Goal: Task Accomplishment & Management: Use online tool/utility

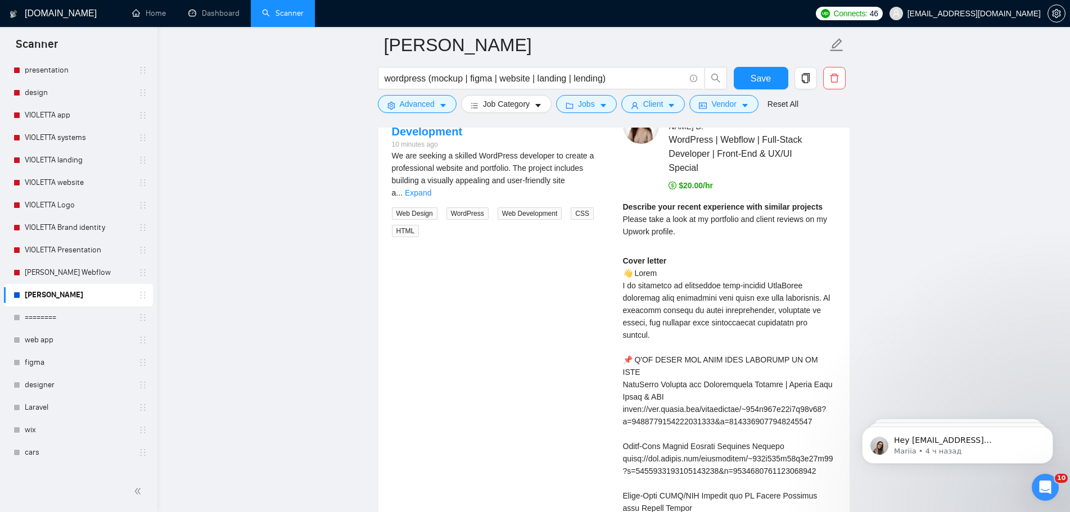
scroll to position [2312, 0]
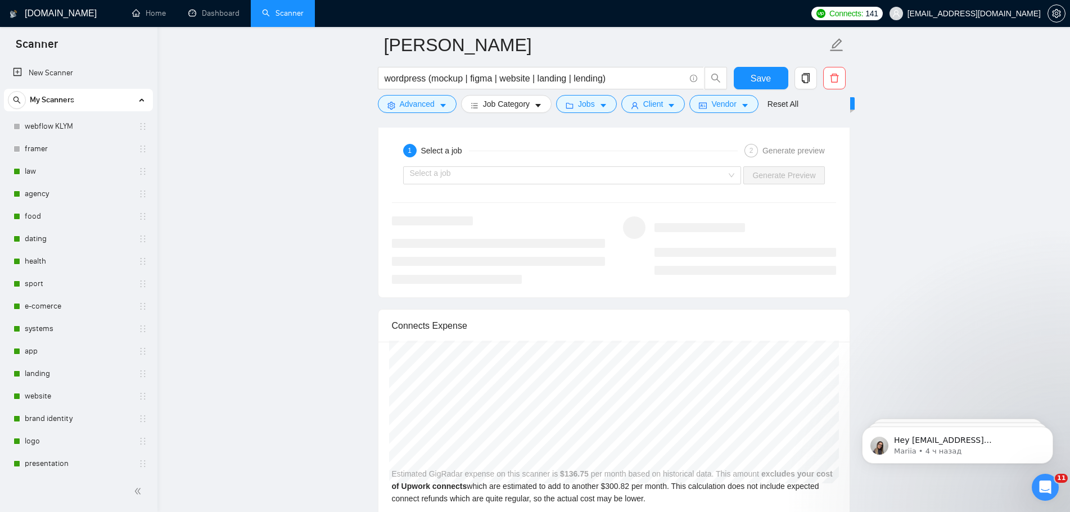
scroll to position [2256, 0]
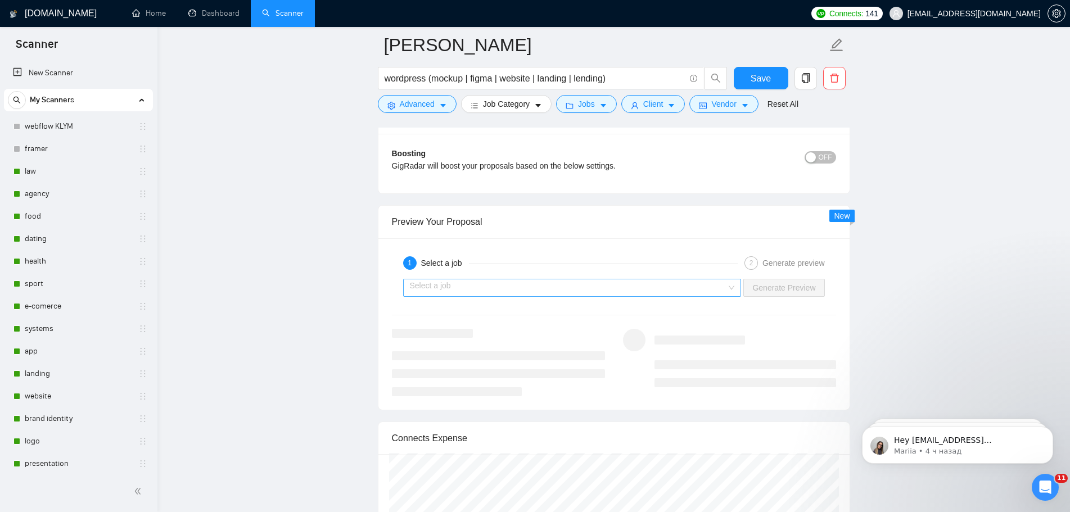
click at [706, 283] on input "search" at bounding box center [568, 287] width 317 height 17
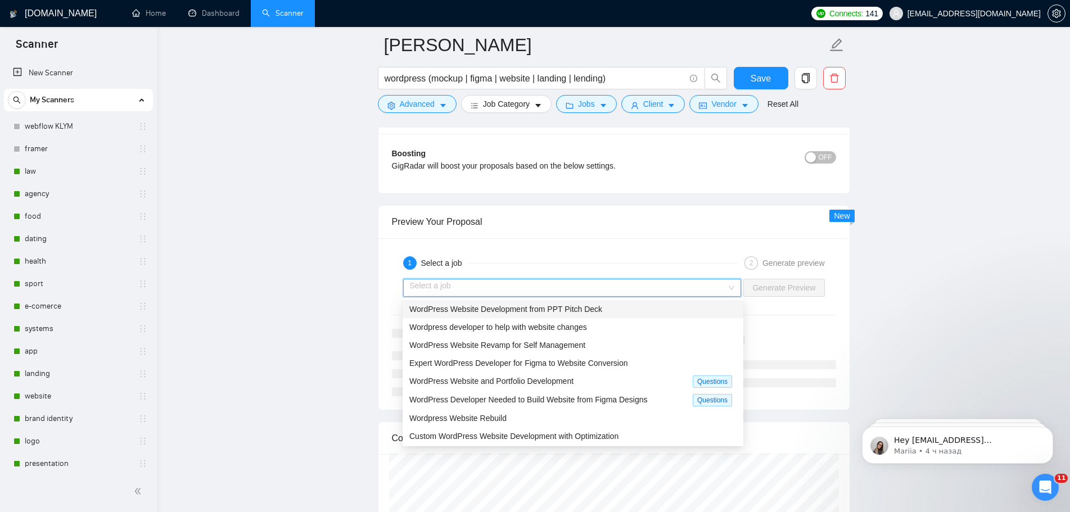
click at [599, 313] on div "WordPress Website Development from PPT Pitch Deck" at bounding box center [572, 309] width 327 height 12
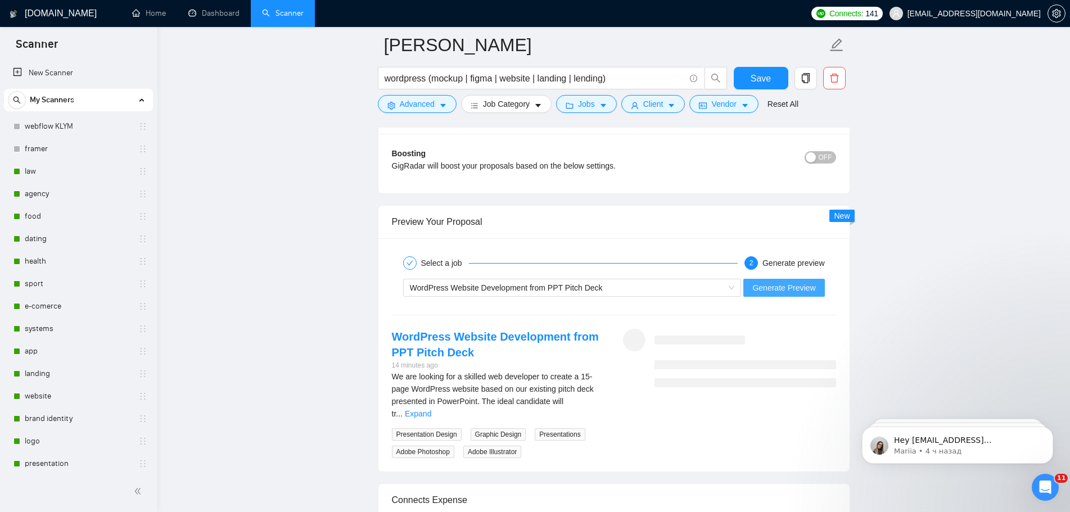
click at [804, 288] on span "Generate Preview" at bounding box center [783, 288] width 63 height 12
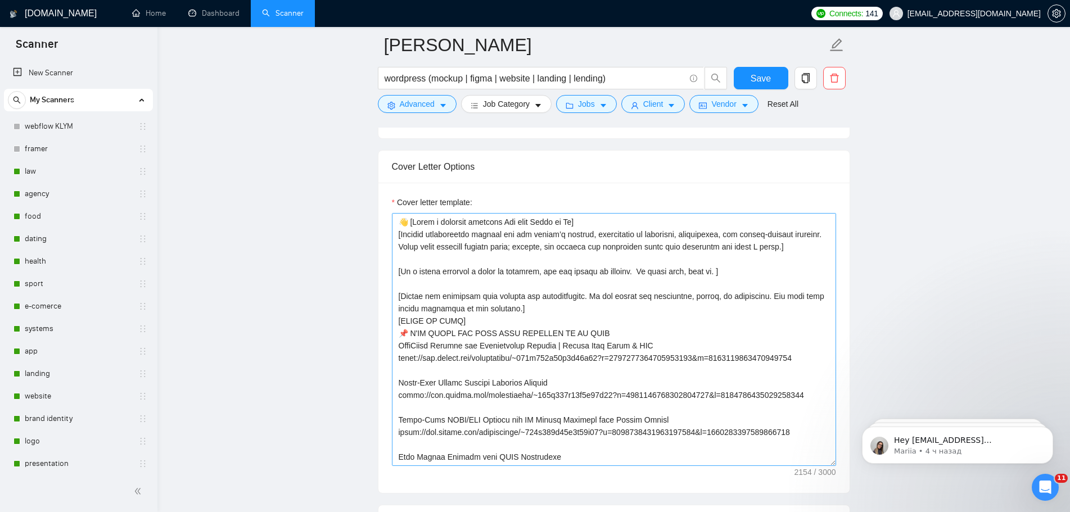
scroll to position [1300, 0]
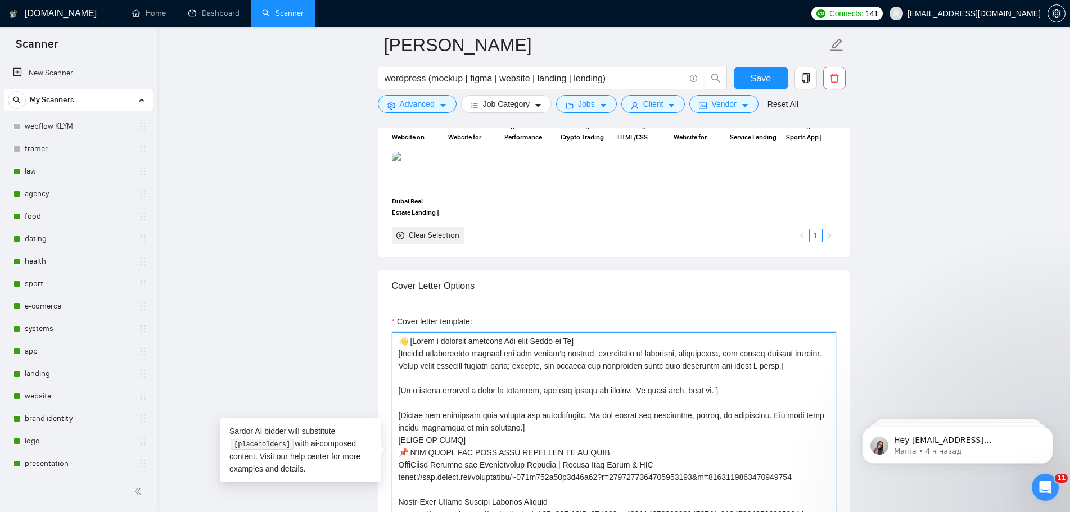
drag, startPoint x: 817, startPoint y: 354, endPoint x: 397, endPoint y: 354, distance: 419.3
click at [397, 354] on textarea "Cover letter template:" at bounding box center [614, 458] width 444 height 253
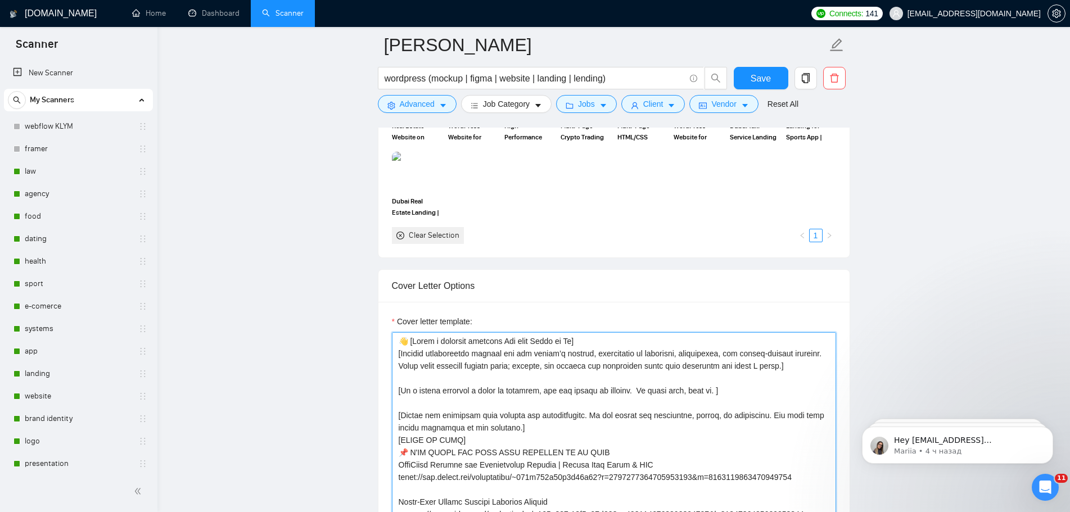
click at [610, 378] on textarea "Cover letter template:" at bounding box center [614, 458] width 444 height 253
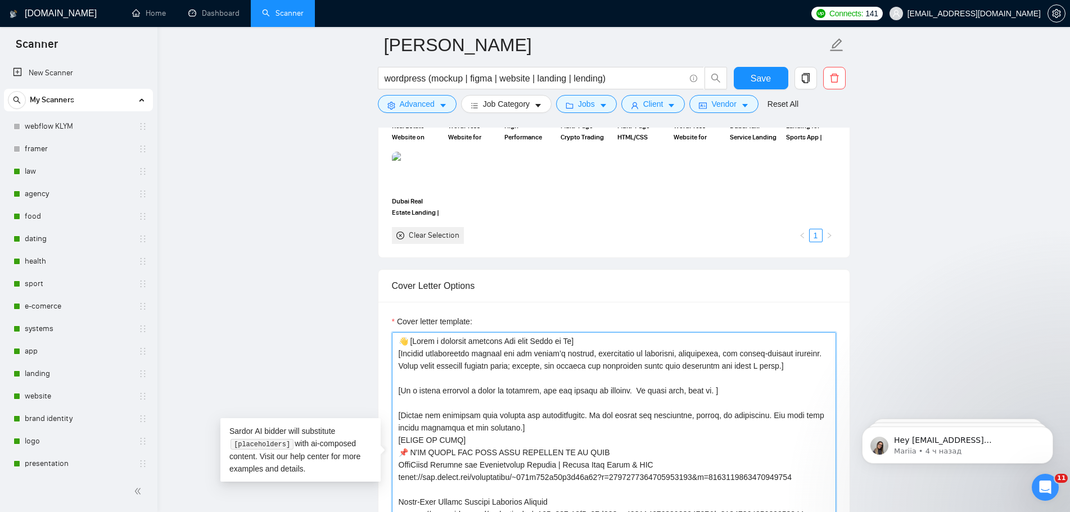
drag, startPoint x: 586, startPoint y: 353, endPoint x: 811, endPoint y: 351, distance: 225.4
click at [811, 351] on textarea "Cover letter template:" at bounding box center [614, 458] width 444 height 253
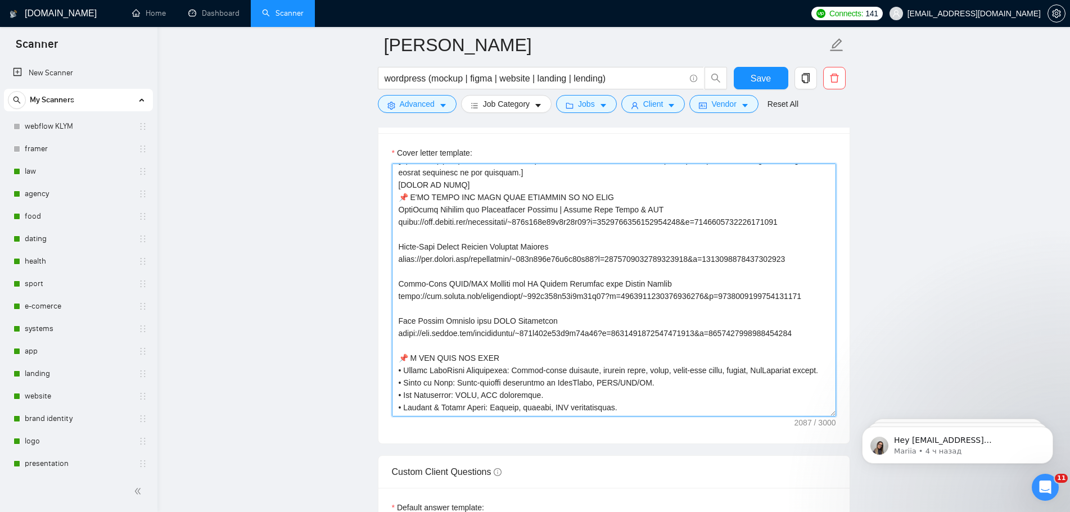
scroll to position [0, 0]
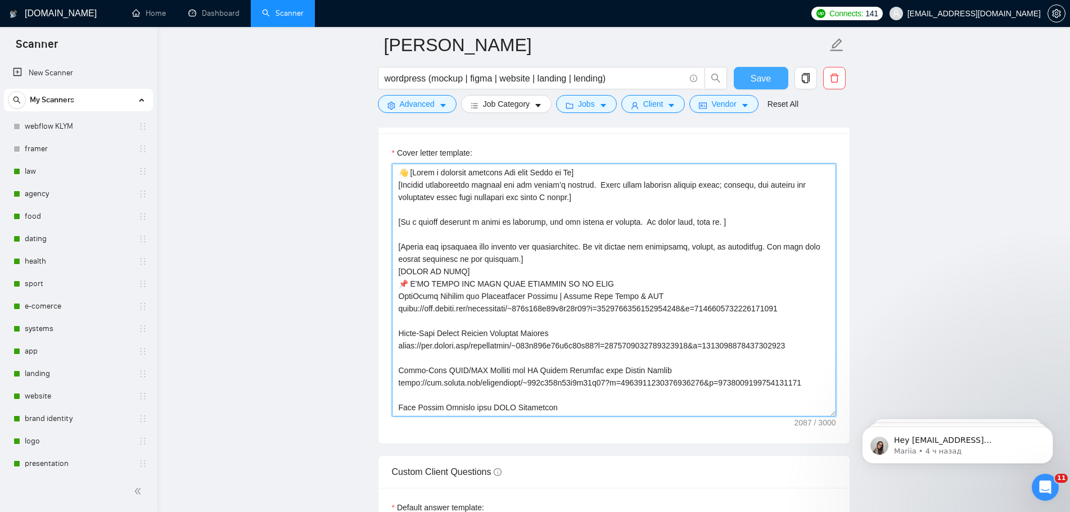
type textarea "👋 [Write a personal greeting Use only Hello or Hi] [Propose professional suppor…"
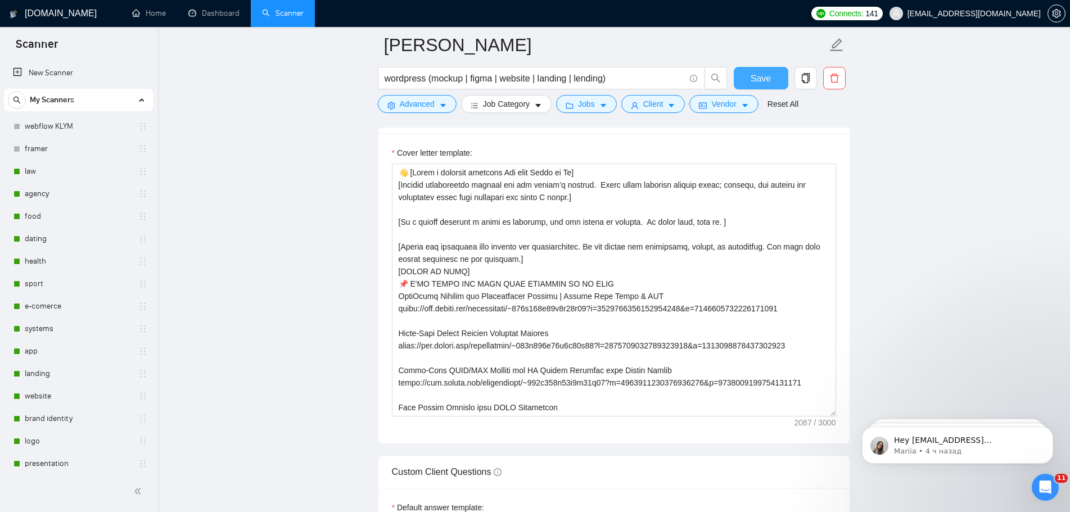
click at [768, 78] on span "Save" at bounding box center [760, 78] width 20 height 14
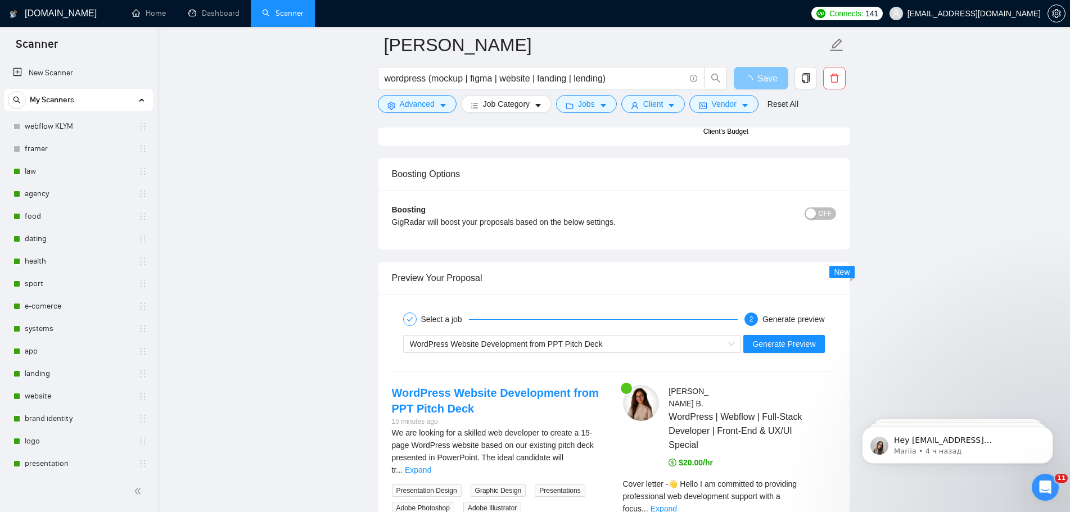
scroll to position [2424, 0]
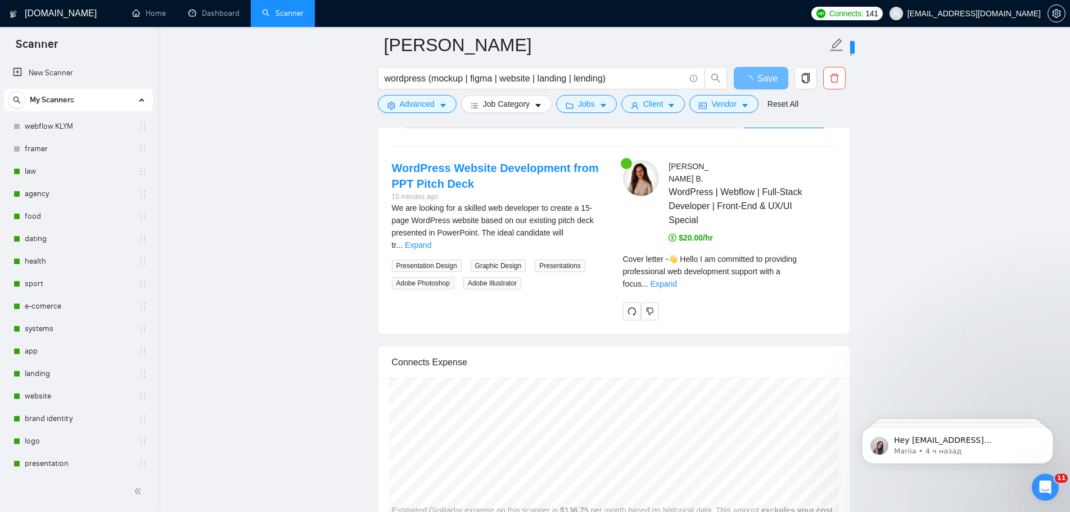
click at [830, 253] on div "Cover letter - 👋 Hello I am committed to providing professional web development…" at bounding box center [729, 271] width 213 height 37
click at [677, 279] on link "Expand" at bounding box center [663, 283] width 26 height 9
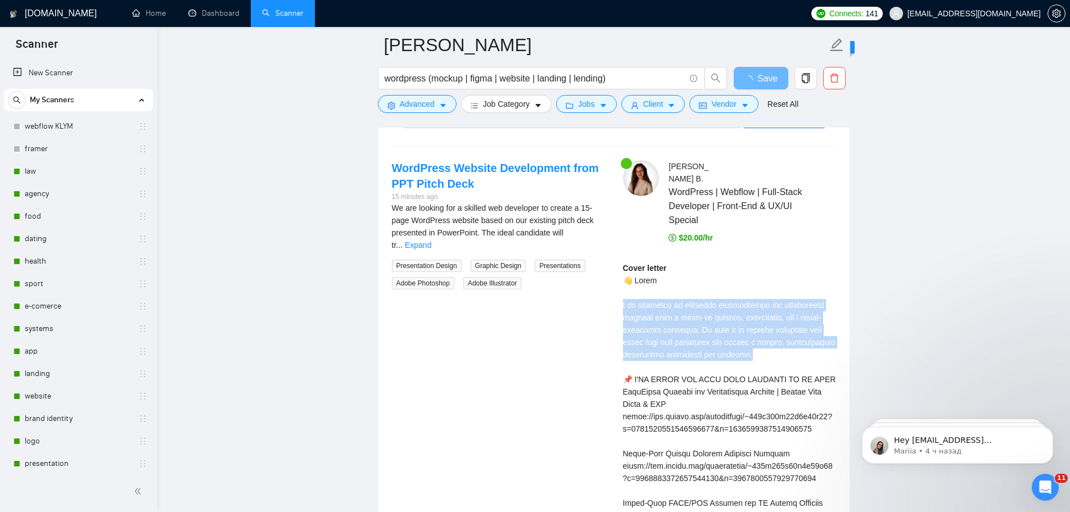
drag, startPoint x: 618, startPoint y: 289, endPoint x: 870, endPoint y: 200, distance: 267.9
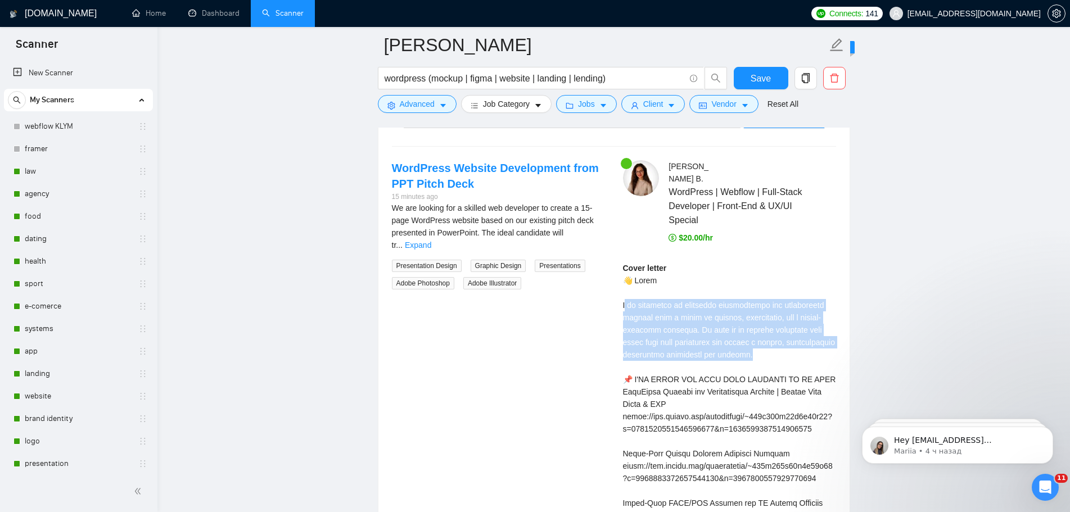
drag, startPoint x: 624, startPoint y: 291, endPoint x: 816, endPoint y: 307, distance: 192.9
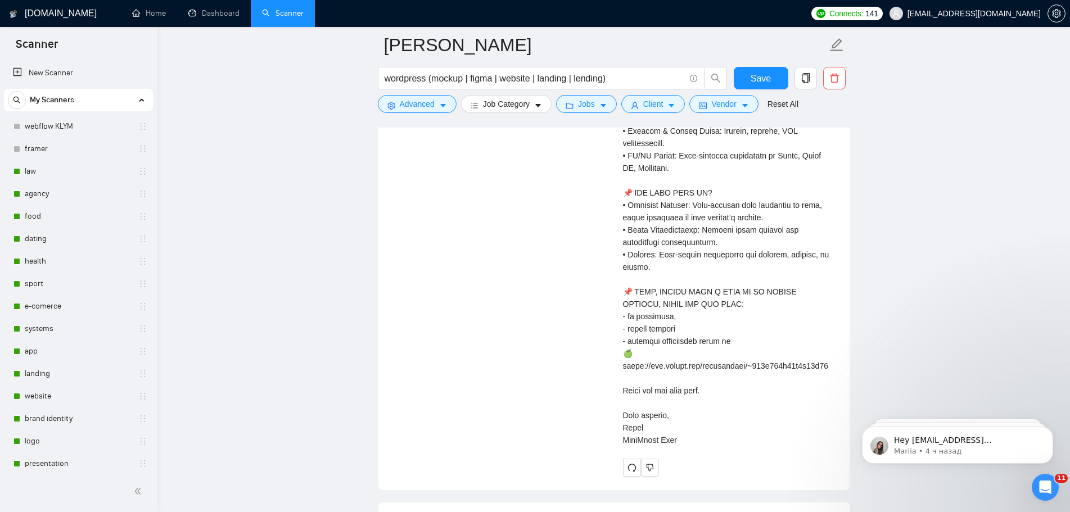
scroll to position [3099, 0]
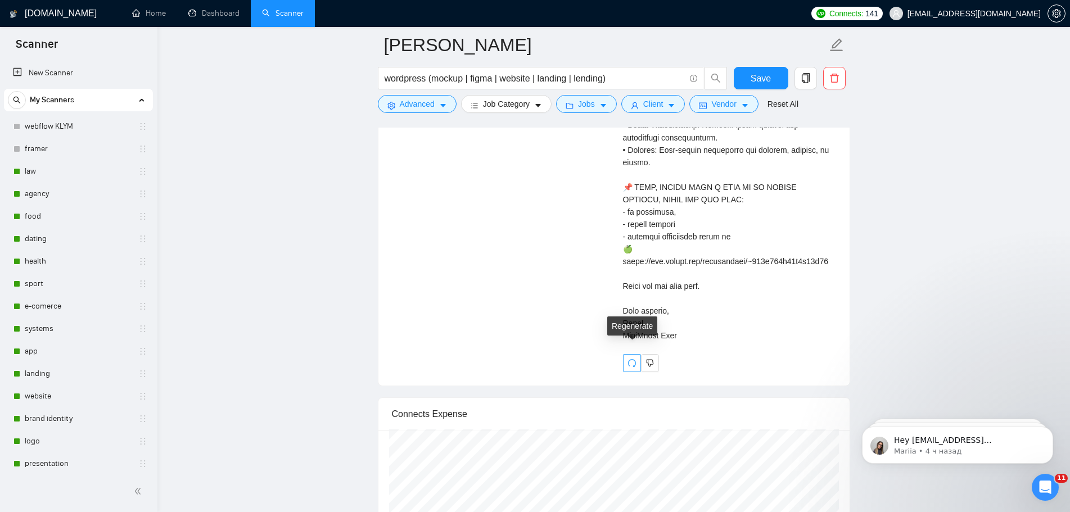
click at [627, 356] on button "button" at bounding box center [632, 363] width 18 height 18
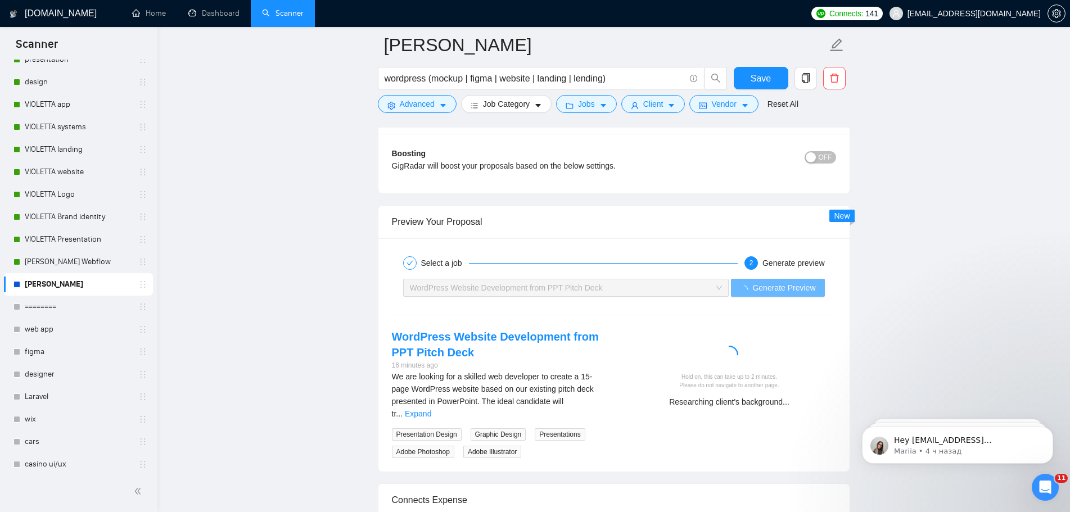
scroll to position [409, 0]
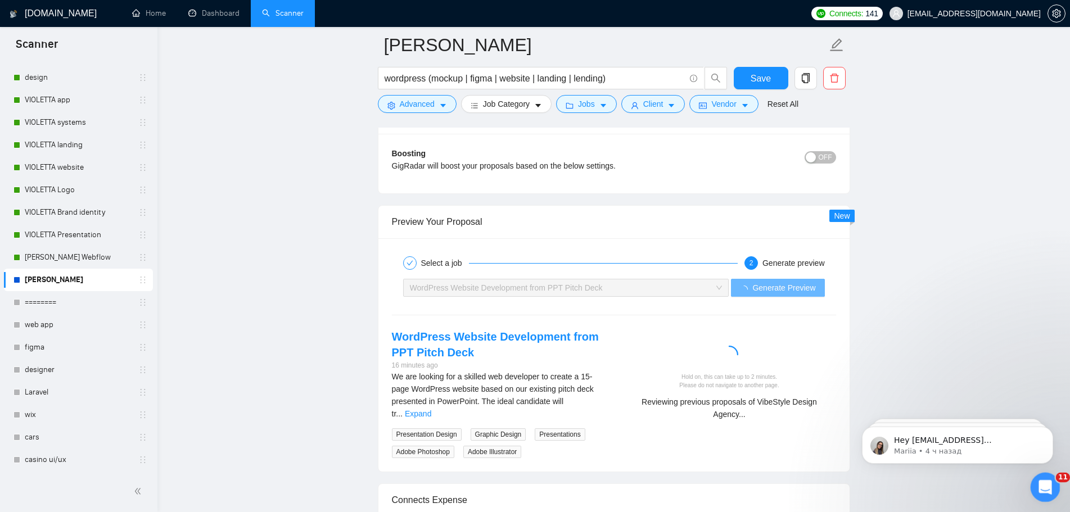
click at [1047, 492] on div "Открыть службу сообщений Intercom" at bounding box center [1043, 485] width 37 height 37
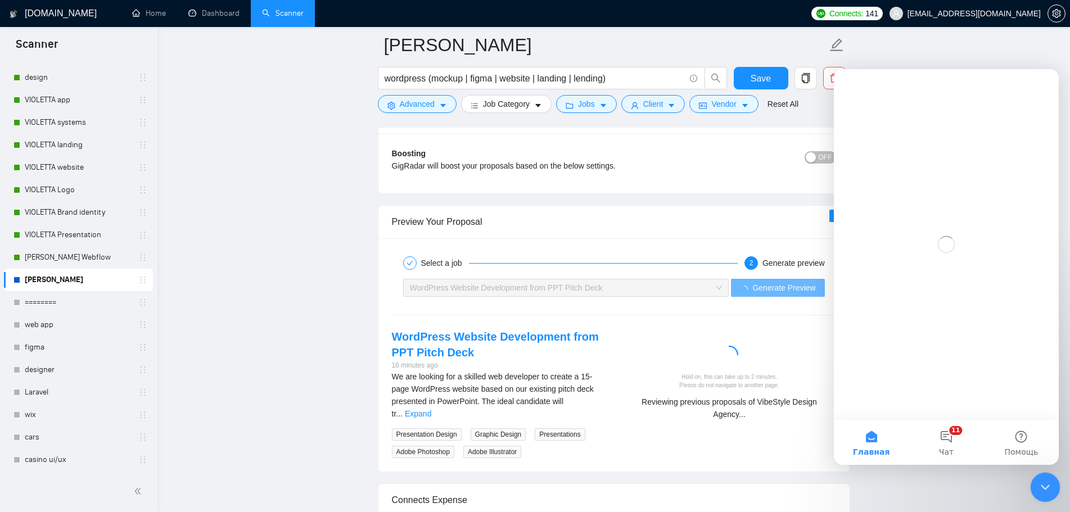
scroll to position [0, 0]
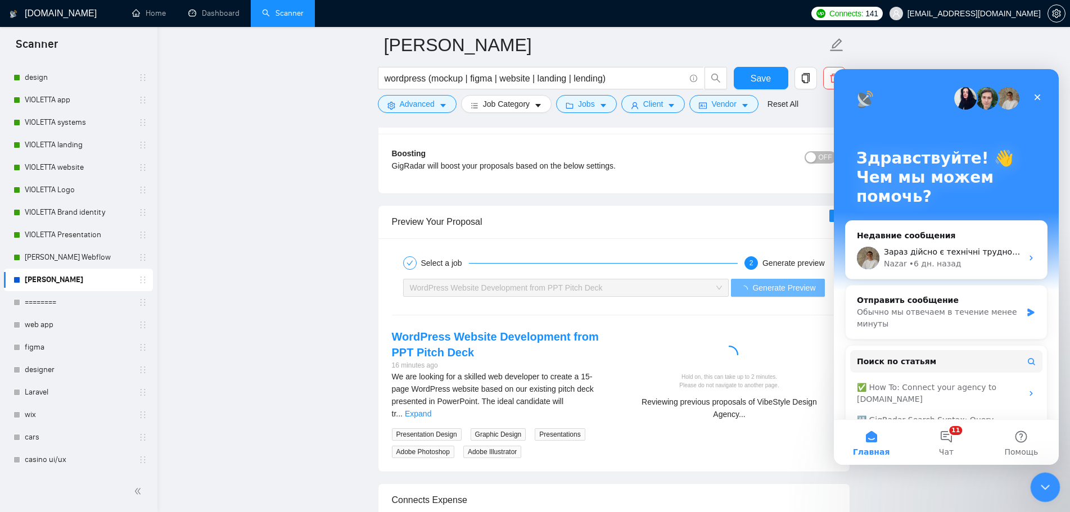
click at [1048, 490] on icon "Закрыть службу сообщений Intercom" at bounding box center [1042, 485] width 13 height 13
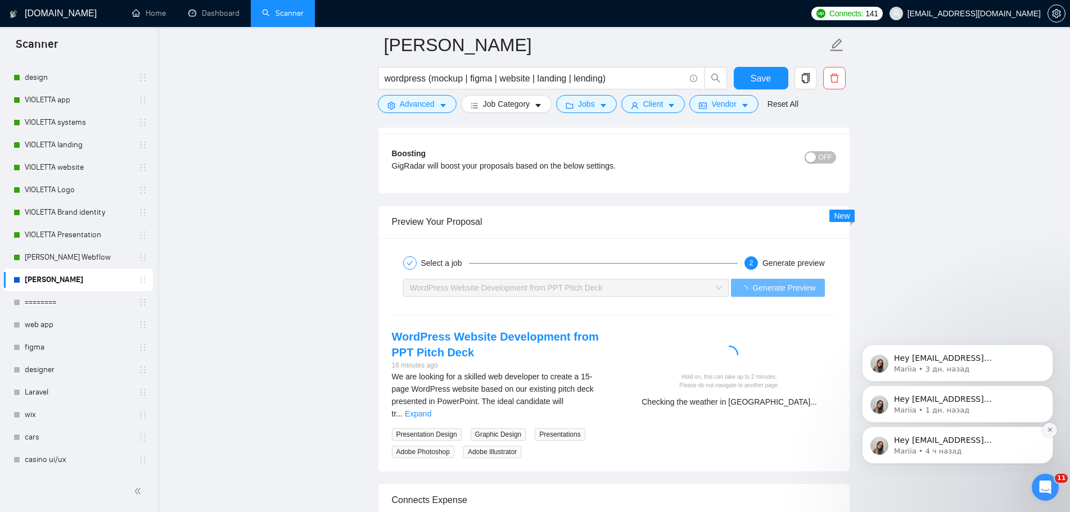
click at [1056, 432] on button "Dismiss notification" at bounding box center [1049, 430] width 15 height 15
click at [1049, 429] on icon "Dismiss notification" at bounding box center [1050, 430] width 6 height 6
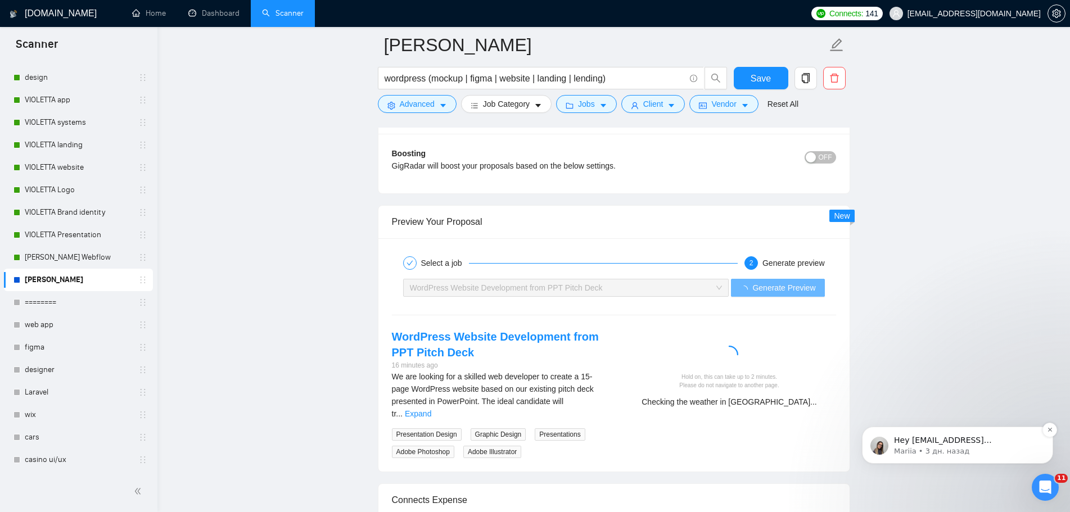
click at [1051, 427] on icon "Dismiss notification" at bounding box center [1050, 430] width 6 height 6
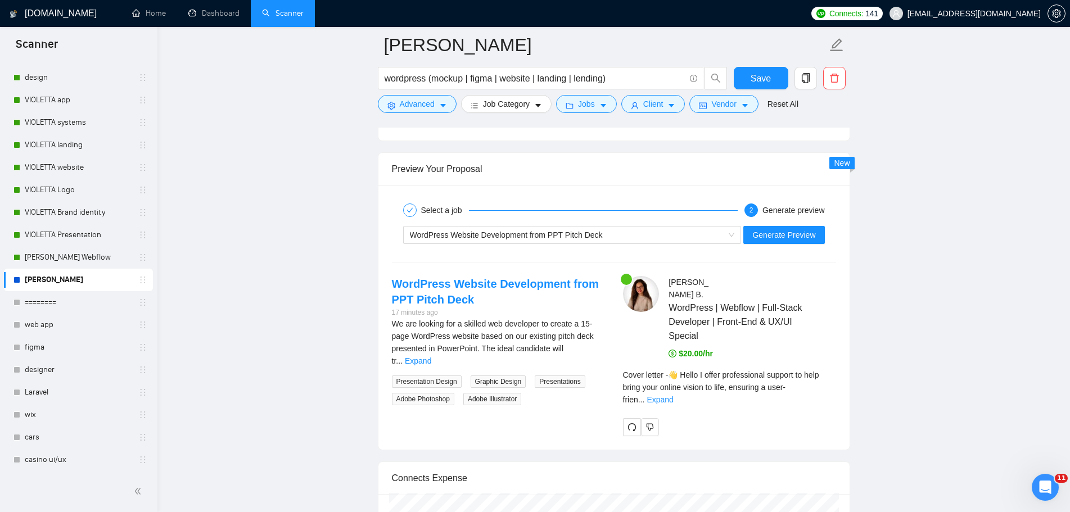
scroll to position [2368, 0]
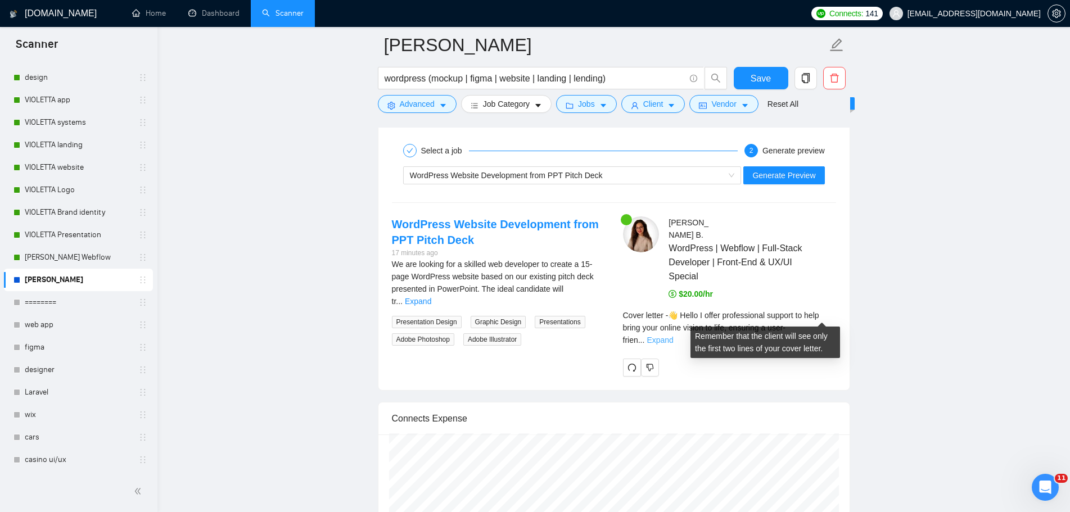
click at [673, 336] on link "Expand" at bounding box center [659, 340] width 26 height 9
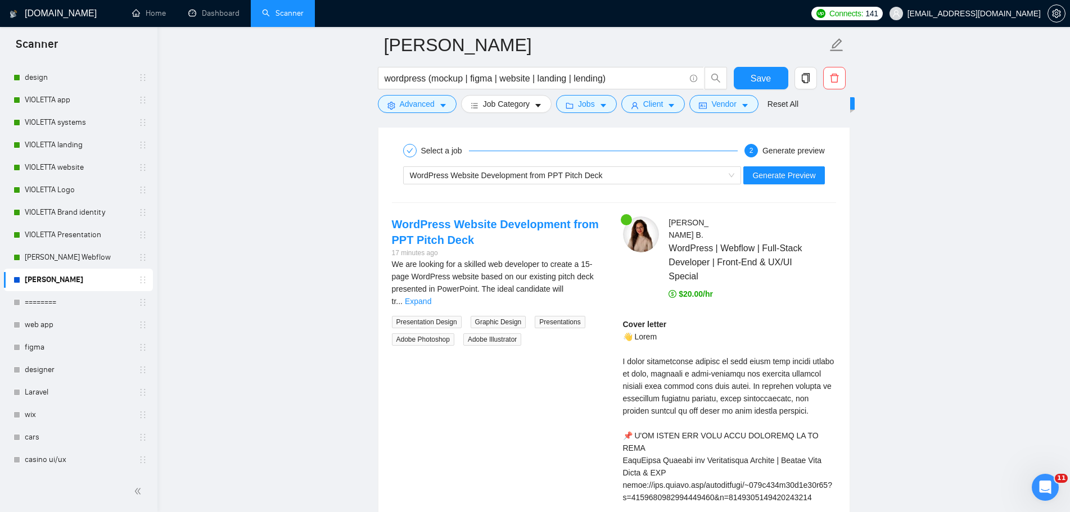
scroll to position [2424, 0]
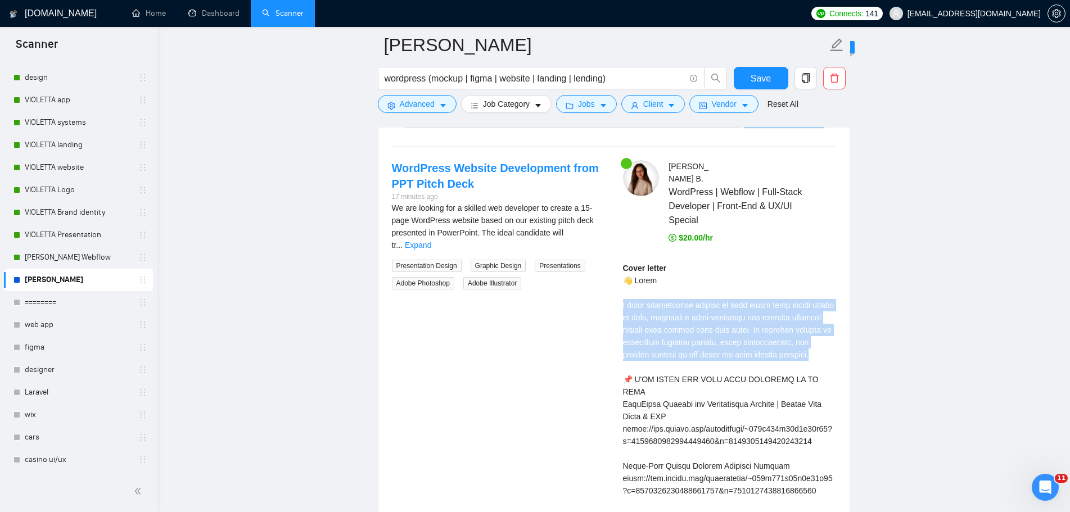
drag, startPoint x: 621, startPoint y: 289, endPoint x: 812, endPoint y: 346, distance: 199.4
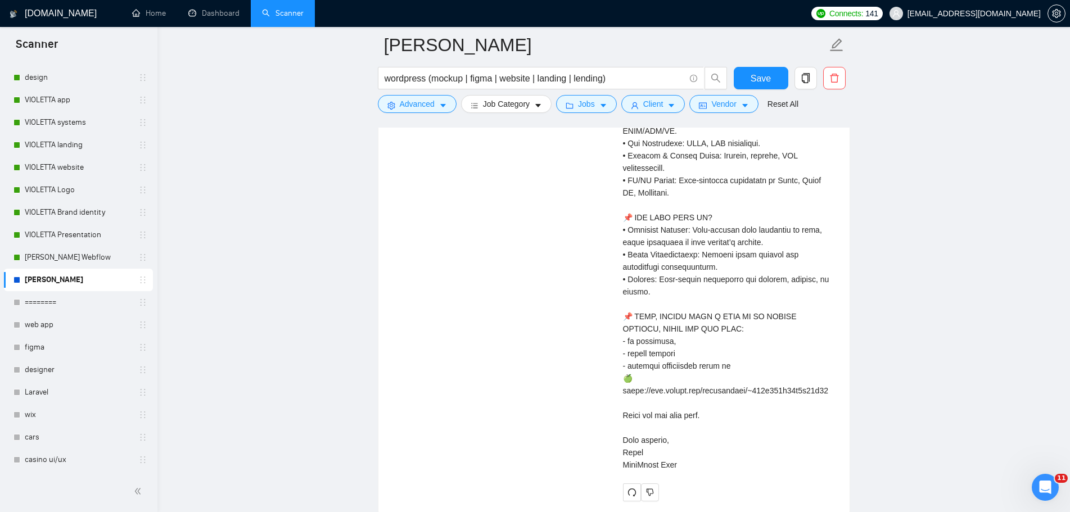
scroll to position [2986, 0]
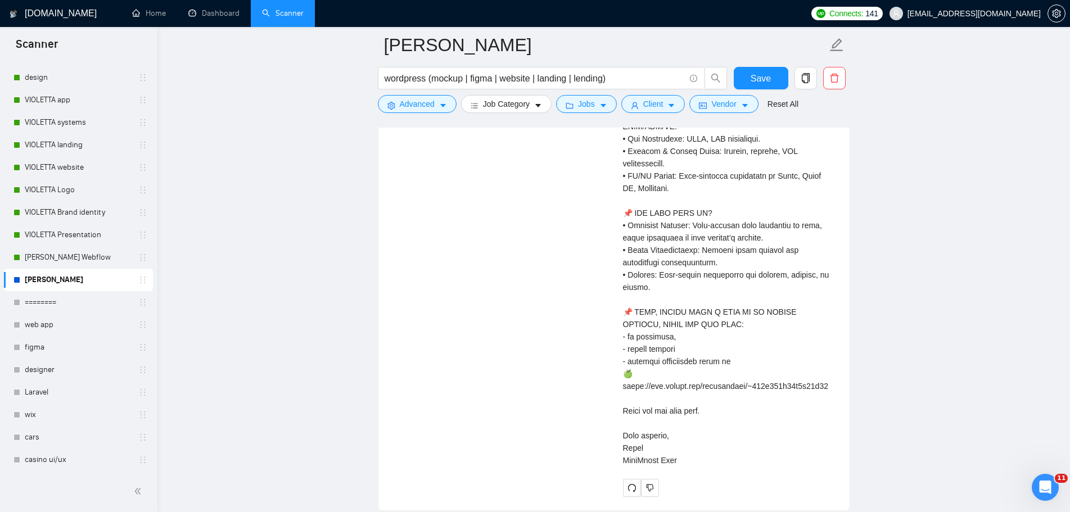
drag, startPoint x: 622, startPoint y: 268, endPoint x: 777, endPoint y: 432, distance: 225.8
click at [777, 432] on div "Hanna B . WordPress | Webflow | Full-Stack Developer | Front-End & UX/UI Specia…" at bounding box center [729, 47] width 231 height 899
copy div "👋 Hello I offer professional support to help bring your online vision to life, …"
